Goal: Information Seeking & Learning: Learn about a topic

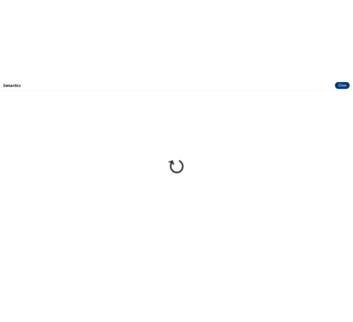
scroll to position [775, 0]
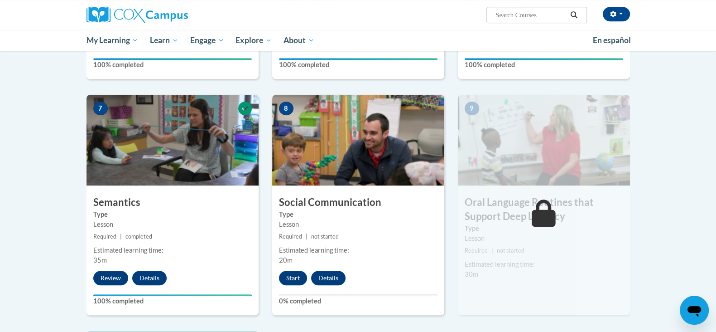
scroll to position [644, 0]
